Goal: Book appointment/travel/reservation

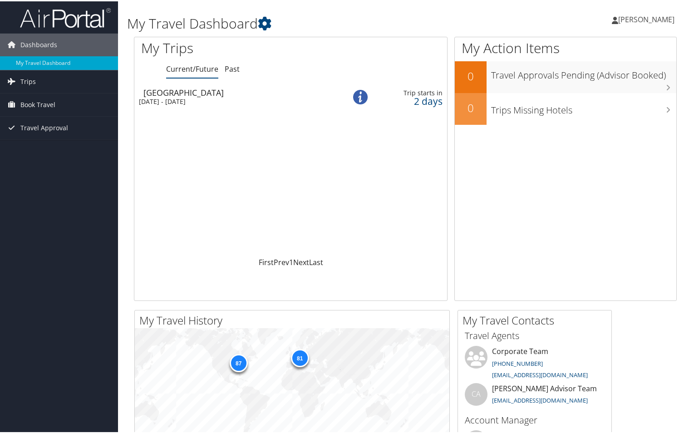
click at [221, 98] on div "[DATE] - [DATE]" at bounding box center [235, 100] width 193 height 8
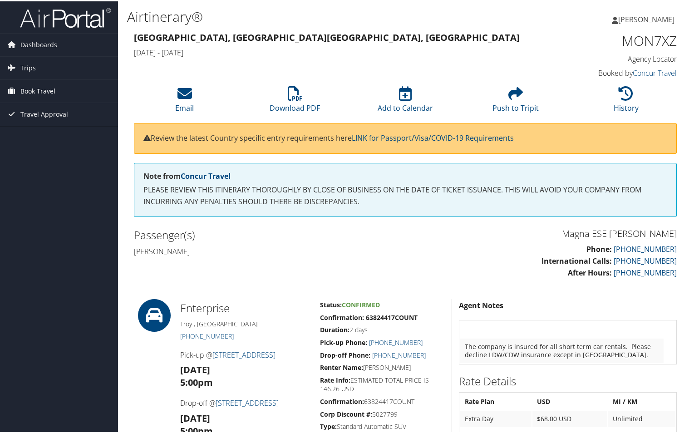
click at [45, 89] on span "Book Travel" at bounding box center [37, 89] width 35 height 23
click at [33, 64] on span "Trips" at bounding box center [27, 66] width 15 height 23
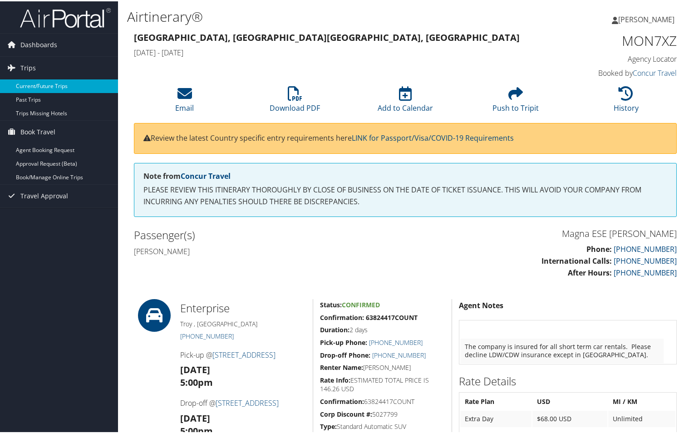
click at [68, 85] on link "Current/Future Trips" at bounding box center [59, 85] width 118 height 14
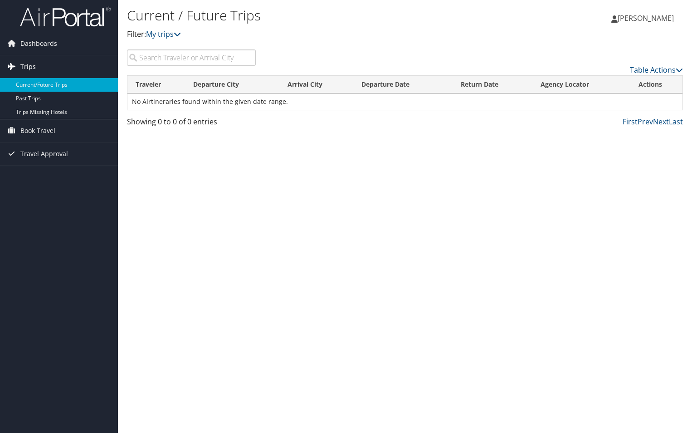
click at [35, 67] on link "Trips" at bounding box center [59, 66] width 118 height 23
click at [35, 125] on span "Book Travel" at bounding box center [37, 130] width 35 height 23
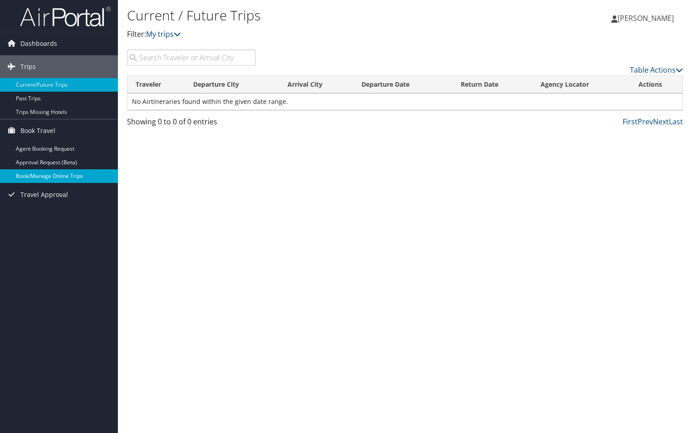
click at [81, 175] on link "Book/Manage Online Trips" at bounding box center [59, 176] width 118 height 14
